Goal: Browse casually: Explore the website without a specific task or goal

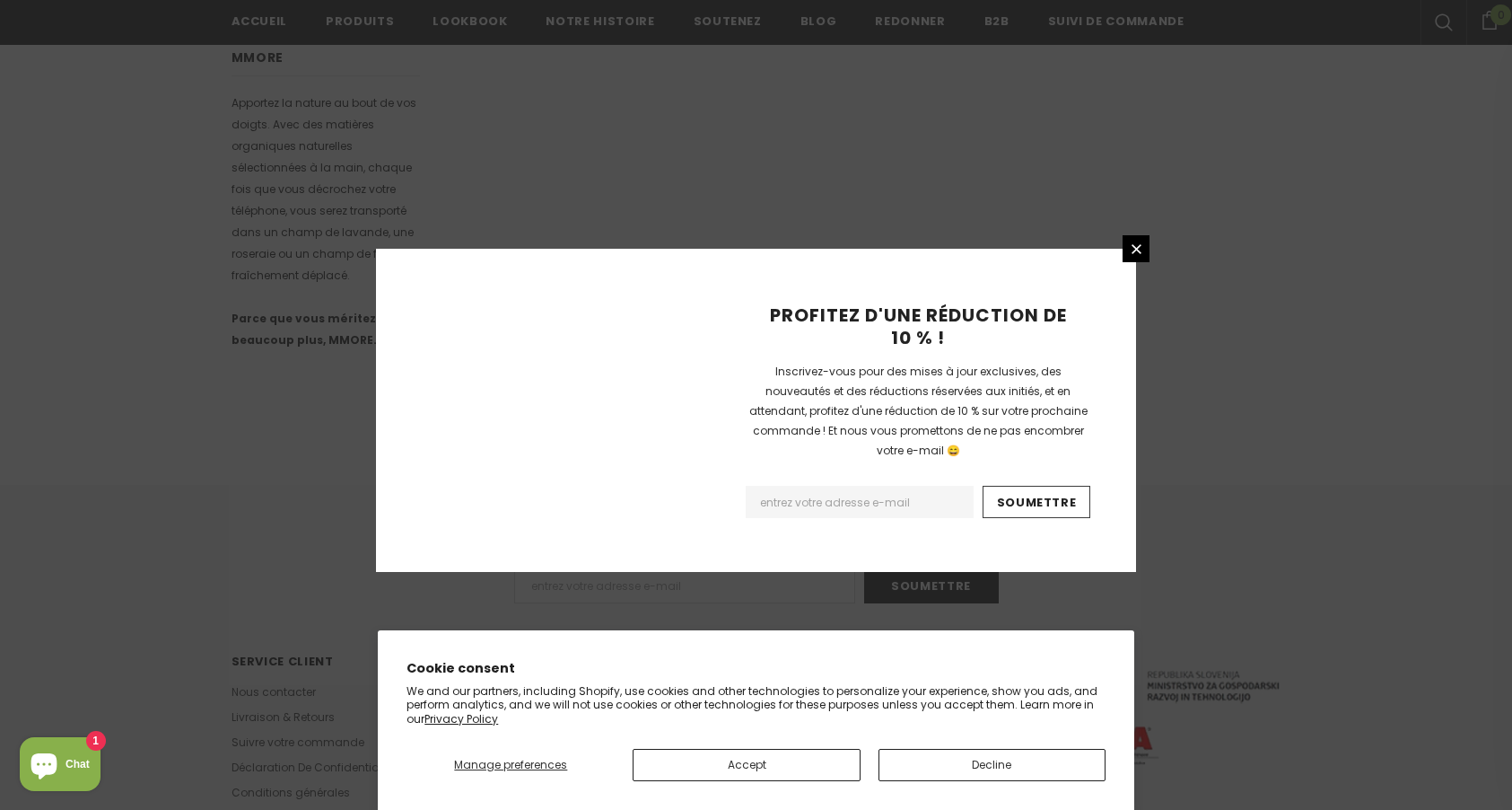
scroll to position [1074, 0]
